Goal: Navigation & Orientation: Find specific page/section

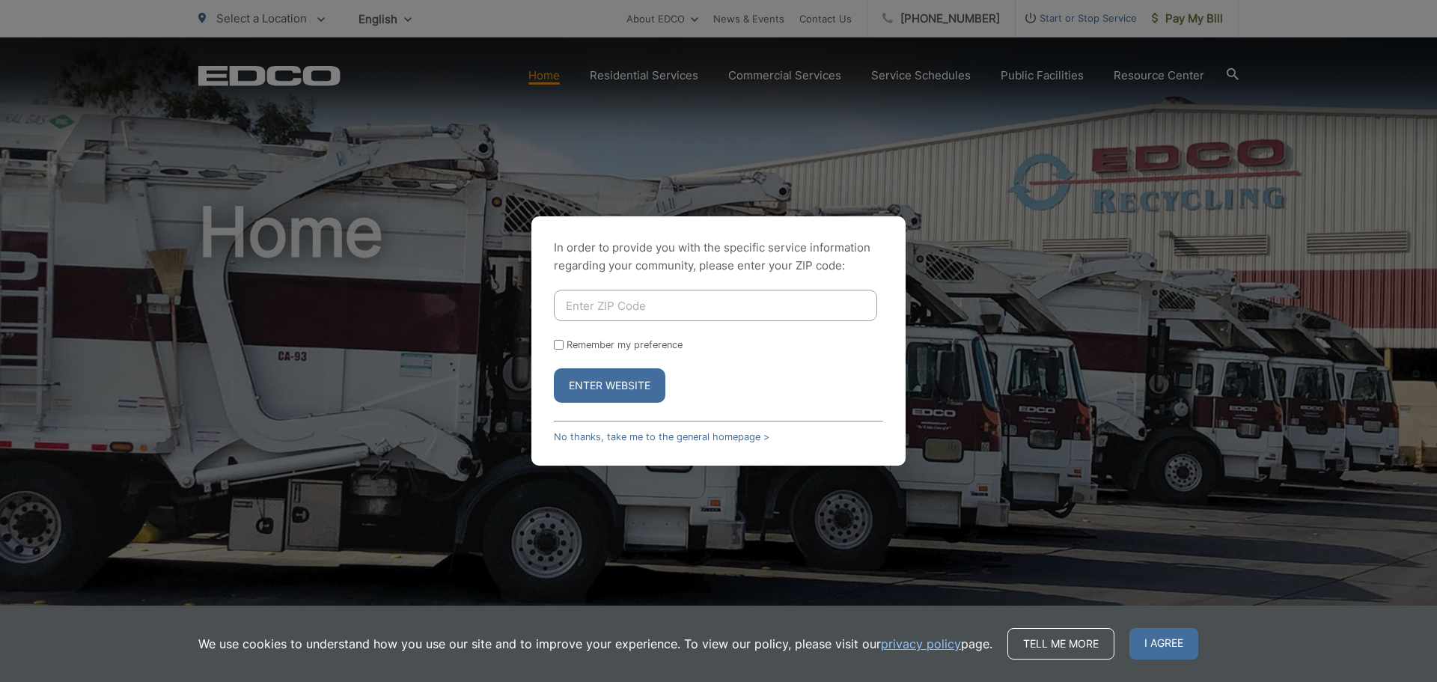
click at [780, 77] on div "In order to provide you with the specific service information regarding your co…" at bounding box center [718, 341] width 1437 height 682
click at [711, 302] on input "Enter ZIP Code" at bounding box center [715, 305] width 323 height 31
type input "90755"
drag, startPoint x: 561, startPoint y: 343, endPoint x: 563, endPoint y: 355, distance: 12.2
click at [561, 344] on input "Remember my preference" at bounding box center [559, 345] width 10 height 10
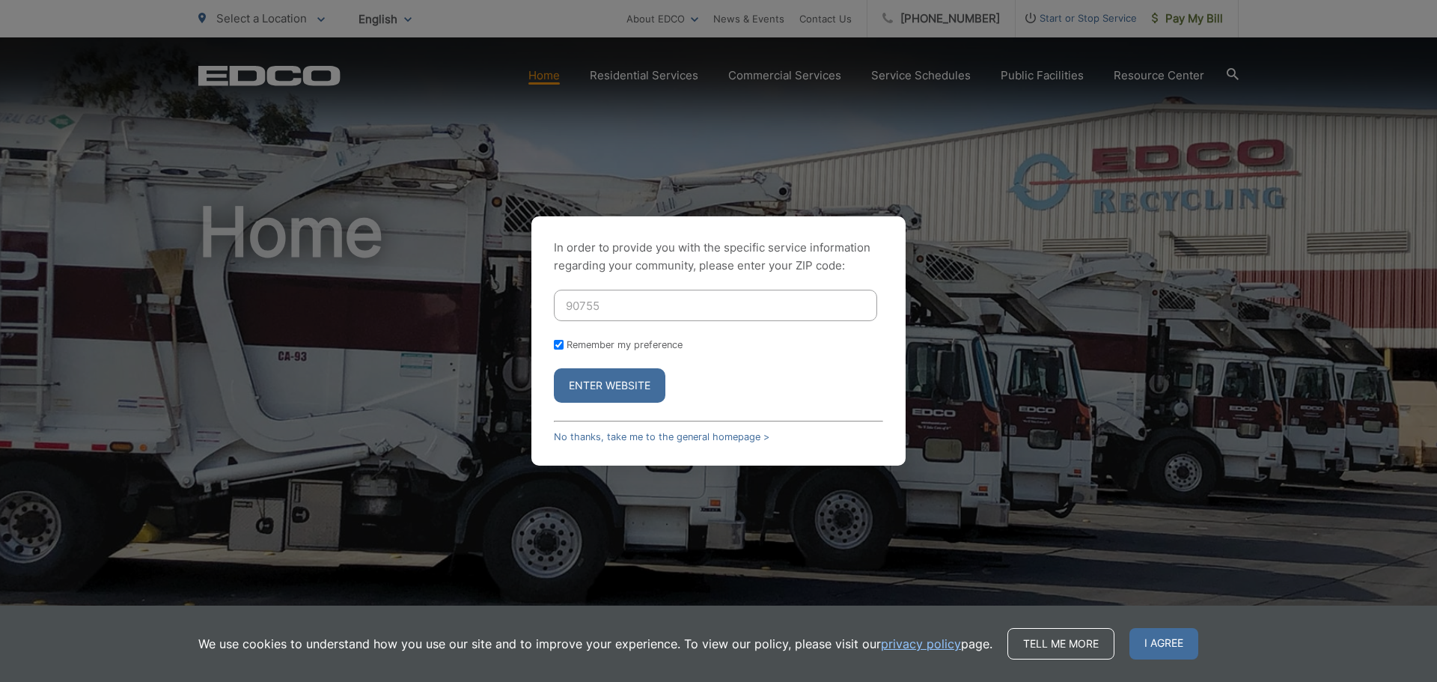
checkbox input "true"
click at [593, 385] on button "Enter Website" at bounding box center [609, 385] width 111 height 34
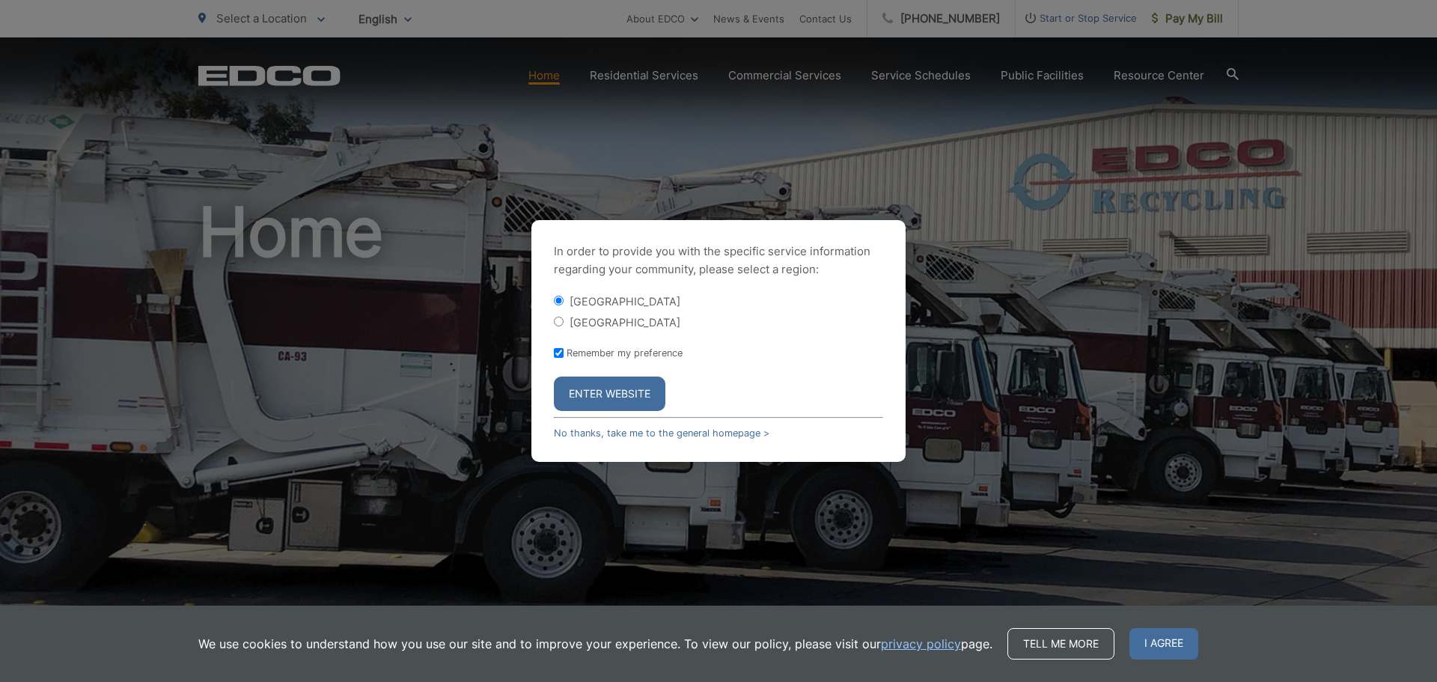
click at [560, 323] on input "[GEOGRAPHIC_DATA]" at bounding box center [559, 322] width 10 height 10
radio input "true"
click at [616, 390] on button "Enter Website" at bounding box center [609, 393] width 111 height 34
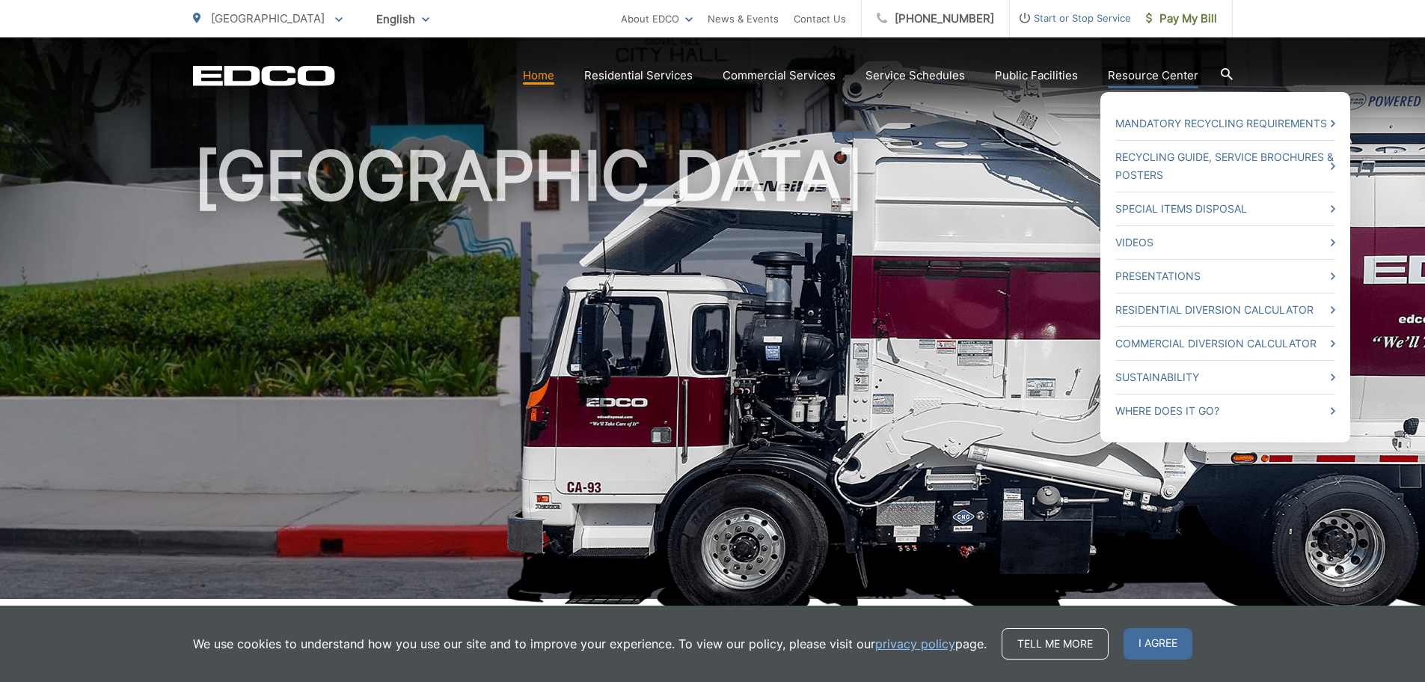
scroll to position [150, 0]
